Goal: Information Seeking & Learning: Compare options

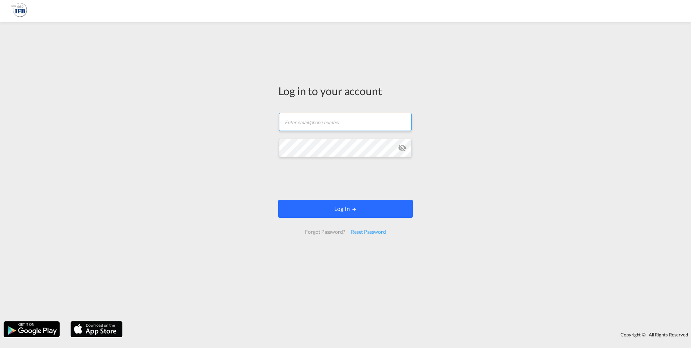
type input "[PERSON_NAME][EMAIL_ADDRESS][DOMAIN_NAME]"
click at [329, 206] on button "Log In" at bounding box center [345, 208] width 134 height 18
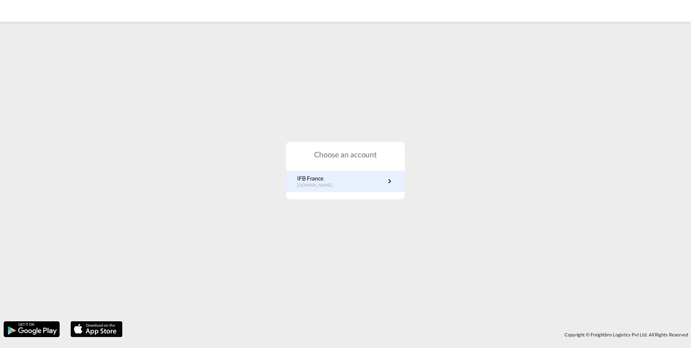
click at [363, 175] on link "IFB France fr.portal.ifb.com" at bounding box center [345, 181] width 97 height 14
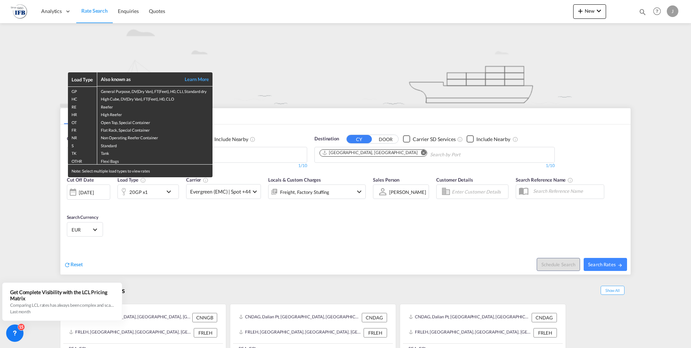
click at [285, 109] on div "Load Type Also known as Learn More GP General Purpose, DV(Dry Van), FT(Feet), H…" at bounding box center [345, 174] width 691 height 348
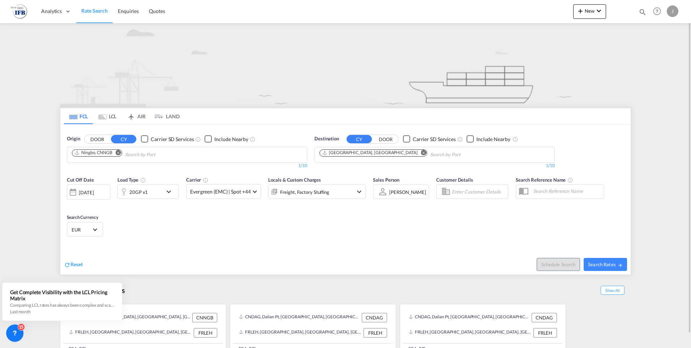
click at [170, 190] on md-icon "icon-chevron-down" at bounding box center [170, 191] width 12 height 9
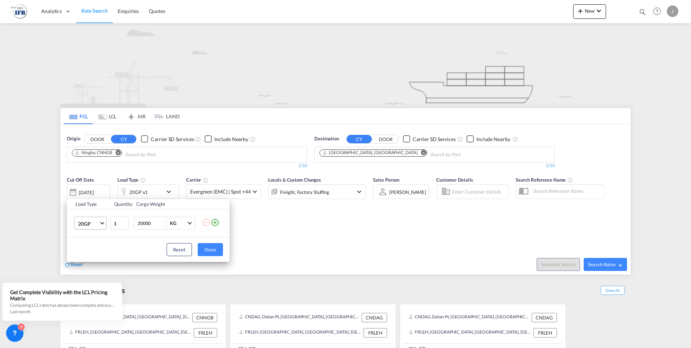
click at [105, 221] on md-select-value "20GP" at bounding box center [91, 223] width 29 height 12
click at [94, 245] on md-option "40GP" at bounding box center [96, 240] width 49 height 17
click at [257, 192] on div "Load Type Quantity Cargo Weight 40GP 1 20000 KG KG Load type addition is restri…" at bounding box center [345, 174] width 691 height 348
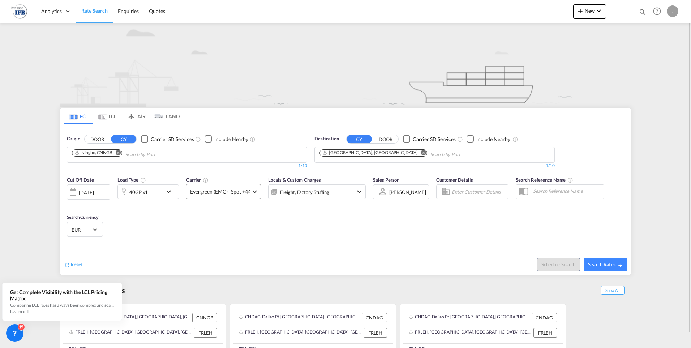
click at [257, 192] on md-select-value "Evergreen (EMC) | Spot +44" at bounding box center [223, 191] width 74 height 14
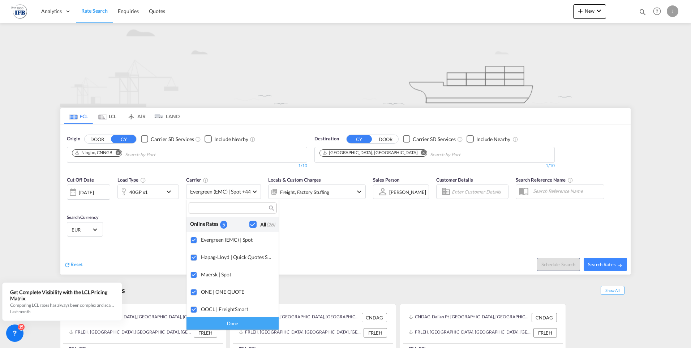
click at [394, 225] on md-backdrop at bounding box center [345, 174] width 691 height 348
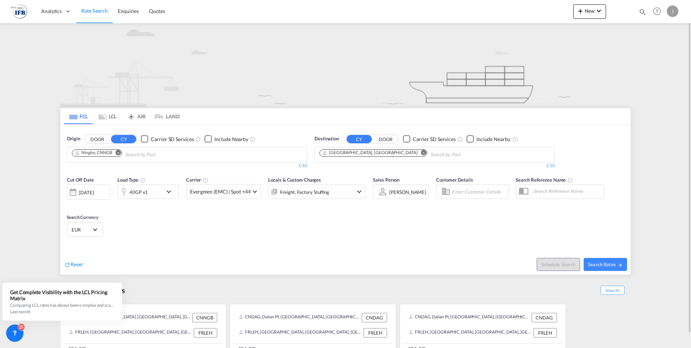
click at [94, 195] on div "[DATE]" at bounding box center [86, 192] width 15 height 7
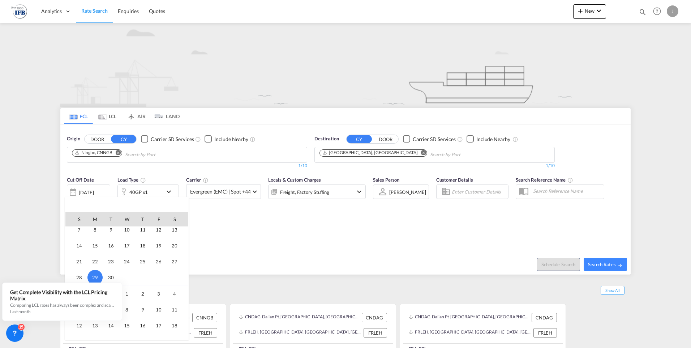
scroll to position [228, 0]
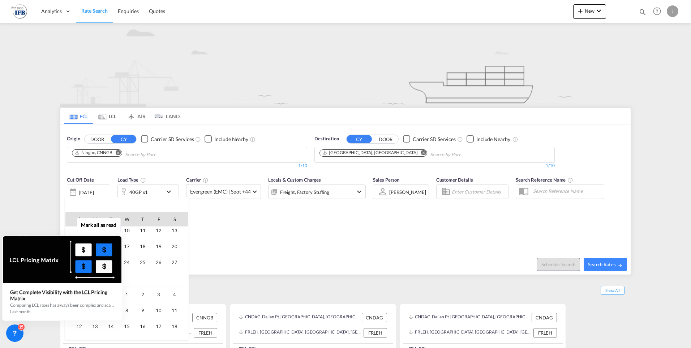
click at [126, 293] on div "Mark all as read Get Complete Visibility with the LCL Pricing Matrix Comparing …" at bounding box center [64, 270] width 131 height 100
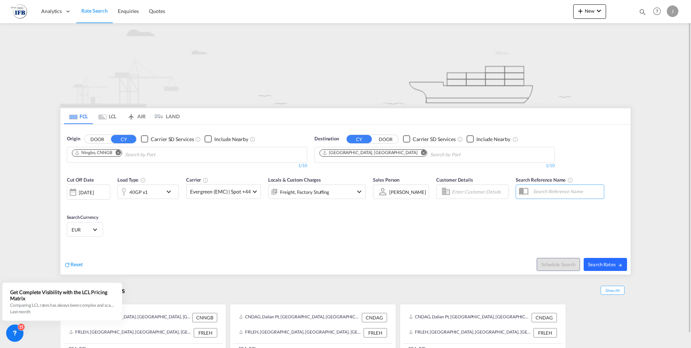
click at [598, 263] on span "Search Rates" at bounding box center [605, 264] width 35 height 6
type input "CNNGB to FRLEH / [DATE]"
